Goal: Information Seeking & Learning: Learn about a topic

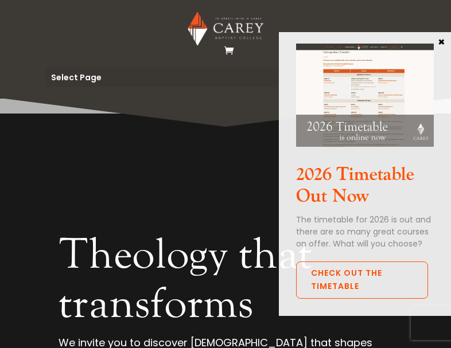
click at [446, 40] on button "×" at bounding box center [440, 41] width 11 height 10
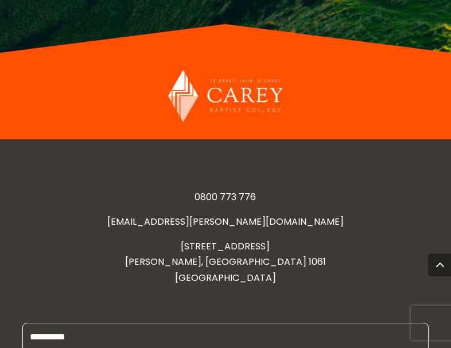
scroll to position [4277, 0]
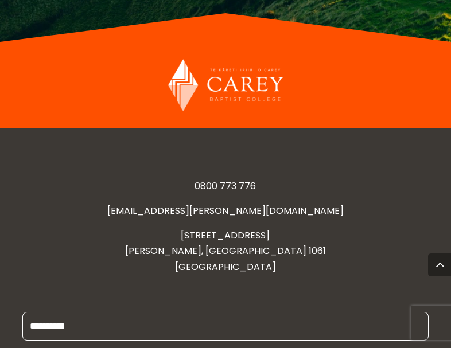
drag, startPoint x: 171, startPoint y: 90, endPoint x: 307, endPoint y: 93, distance: 136.5
click at [307, 228] on p "473 GREAT SOUTH ROAD PENROSE, AUCKLAND 1061 NEW ZEALAND" at bounding box center [224, 251] width 405 height 47
copy p "[STREET_ADDRESS]"
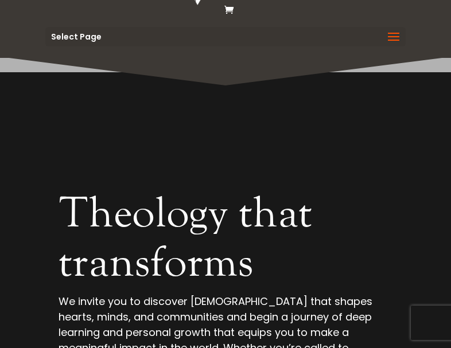
scroll to position [0, 0]
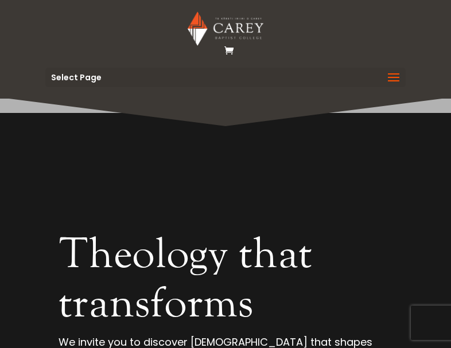
click at [388, 73] on span at bounding box center [393, 85] width 18 height 32
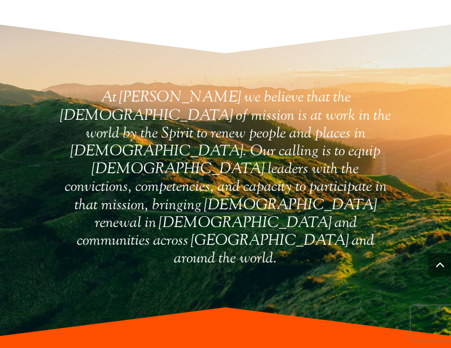
scroll to position [4070, 0]
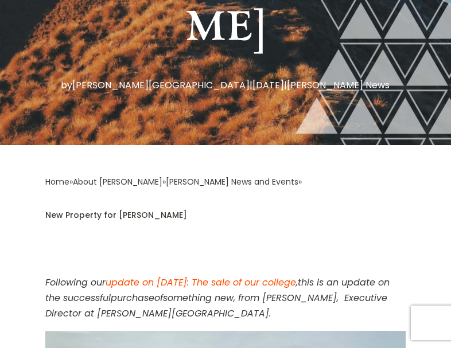
scroll to position [401, 0]
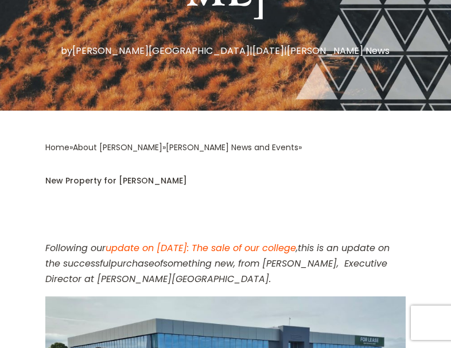
click at [214, 241] on em "update on [DATE]: The sale of our college" at bounding box center [200, 247] width 190 height 13
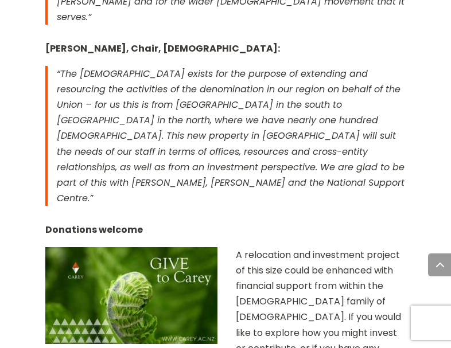
scroll to position [2064, 0]
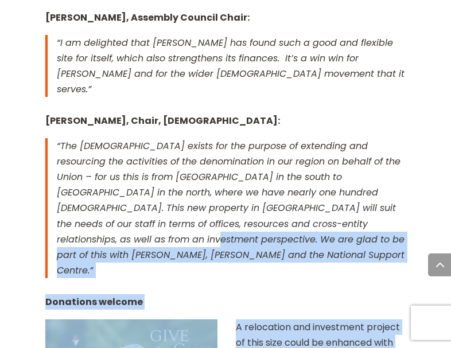
drag, startPoint x: 450, startPoint y: 195, endPoint x: 472, endPoint y: 22, distance: 175.1
click at [450, 22] on html "Study Options Certificate in [DEMOGRAPHIC_DATA] Leadership (Micro-credential) I…" at bounding box center [225, 53] width 451 height 4234
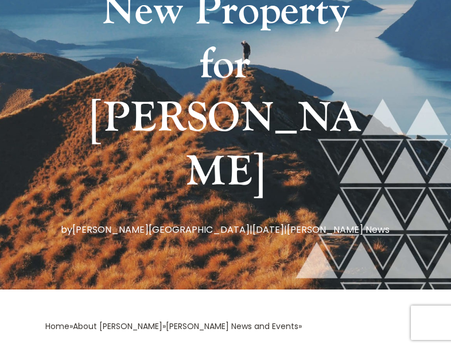
scroll to position [0, 0]
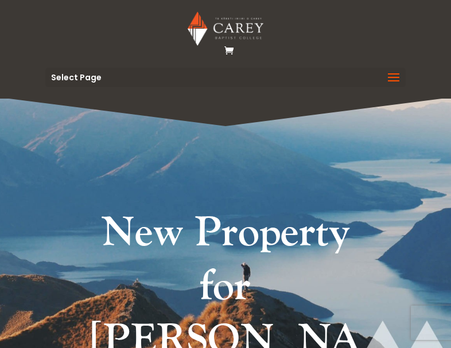
click at [402, 77] on span at bounding box center [393, 85] width 18 height 32
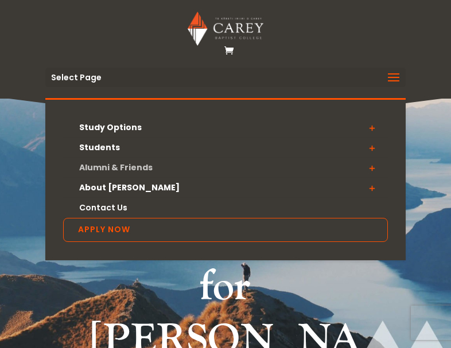
click at [112, 170] on link "Alumni & Friends" at bounding box center [225, 168] width 324 height 20
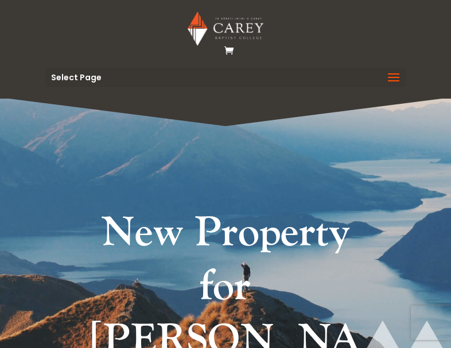
click at [392, 76] on span at bounding box center [393, 85] width 18 height 32
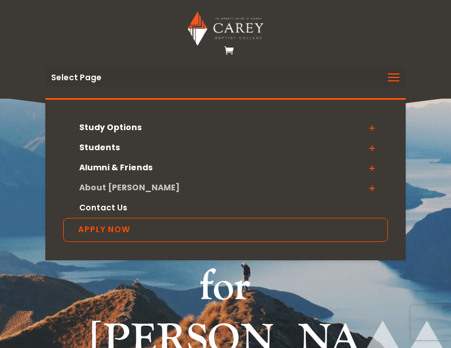
click at [110, 186] on link "About [PERSON_NAME]" at bounding box center [225, 188] width 324 height 20
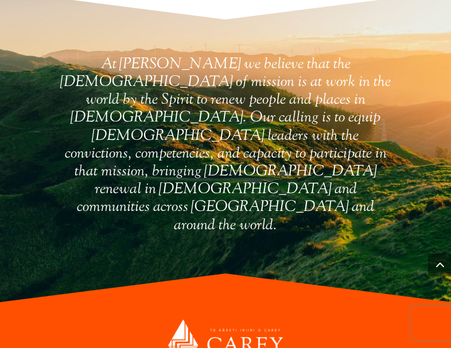
scroll to position [6308, 0]
